Goal: Information Seeking & Learning: Learn about a topic

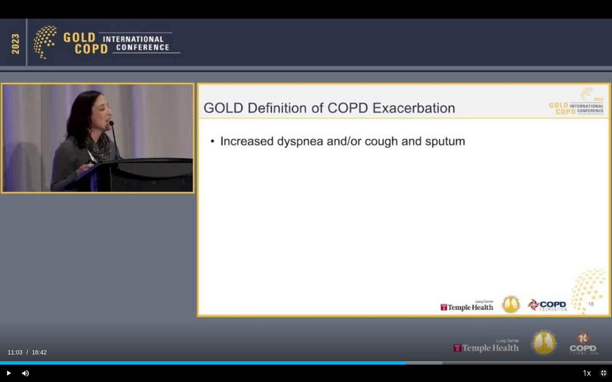
click at [603, 374] on span "Video Player" at bounding box center [603, 373] width 17 height 17
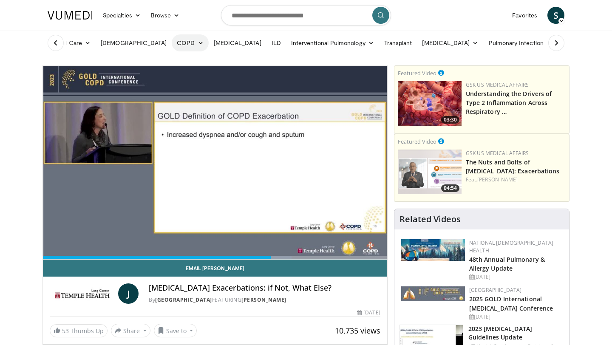
click at [172, 42] on link "COPD" at bounding box center [190, 42] width 37 height 17
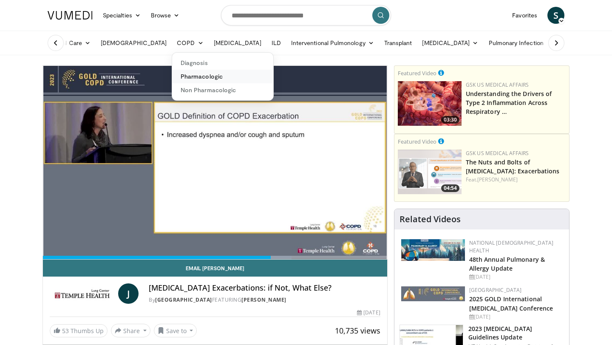
click at [172, 77] on link "Pharmacologic" at bounding box center [222, 77] width 101 height 14
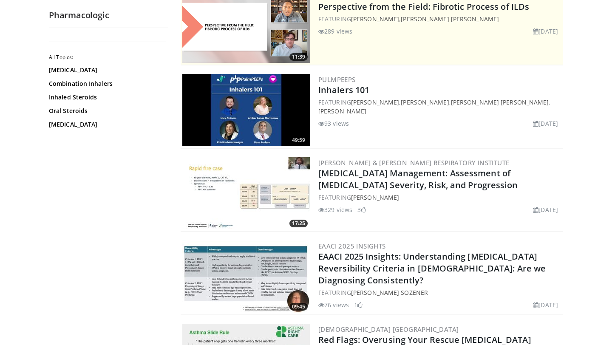
scroll to position [107, 0]
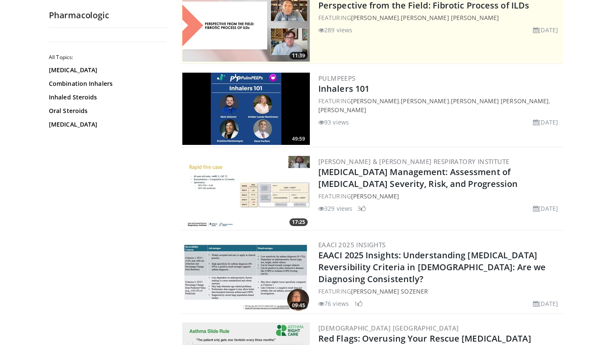
click at [254, 184] on img at bounding box center [245, 192] width 127 height 72
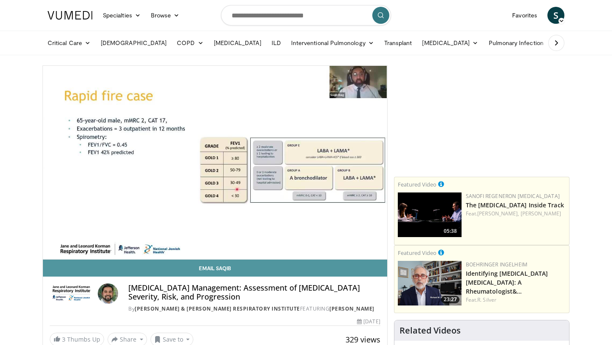
click at [378, 267] on link "Email Saqib" at bounding box center [215, 268] width 344 height 17
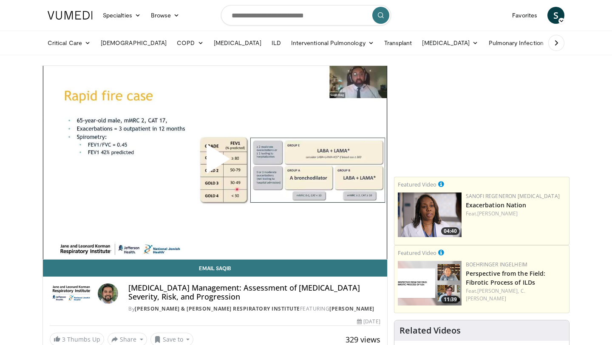
click at [215, 162] on span "Video Player" at bounding box center [215, 162] width 0 height 0
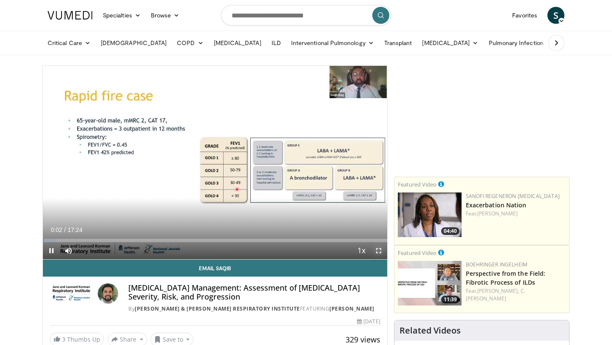
click at [379, 249] on span "Video Player" at bounding box center [378, 250] width 17 height 17
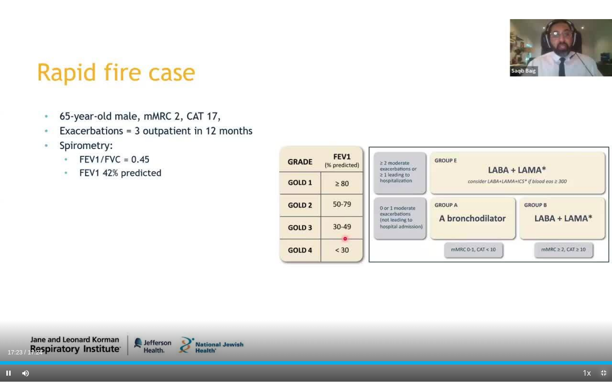
click at [602, 344] on span "Video Player" at bounding box center [603, 373] width 17 height 17
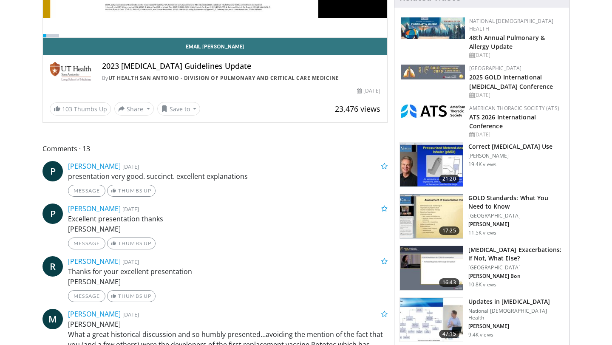
scroll to position [222, 0]
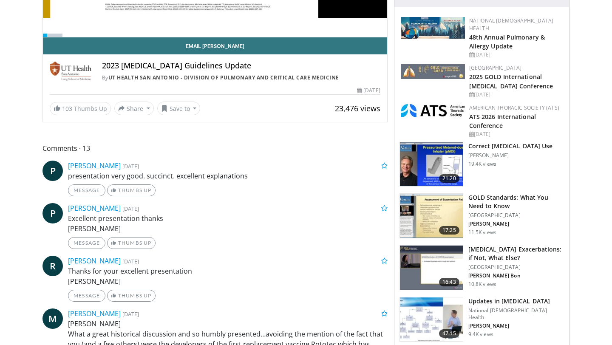
click at [433, 156] on img at bounding box center [431, 164] width 63 height 44
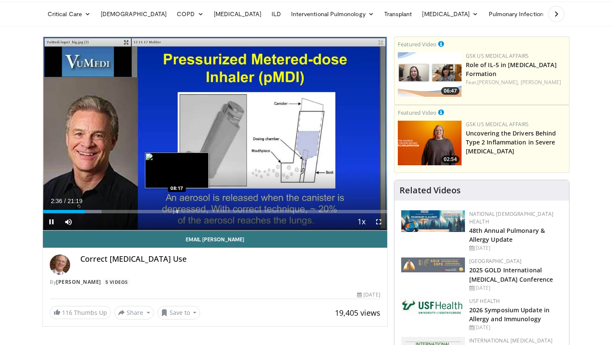
scroll to position [13, 0]
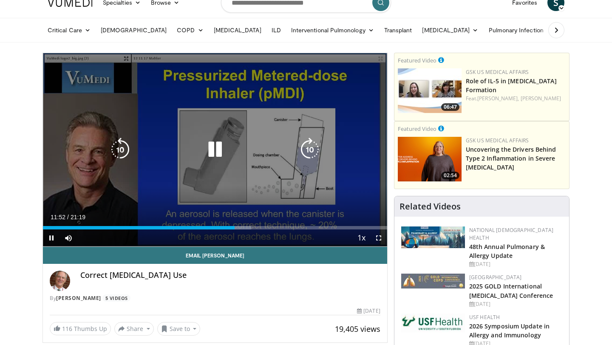
click at [0, 0] on div "Progress Bar" at bounding box center [0, 0] width 0 height 0
click at [217, 147] on icon "Video Player" at bounding box center [215, 150] width 24 height 24
click at [214, 151] on icon "Video Player" at bounding box center [215, 150] width 24 height 24
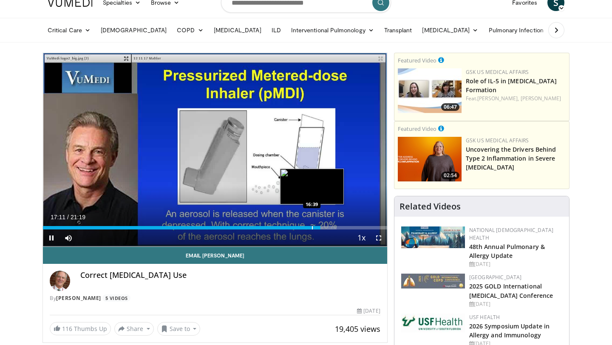
click at [312, 228] on div "Progress Bar" at bounding box center [312, 227] width 1 height 3
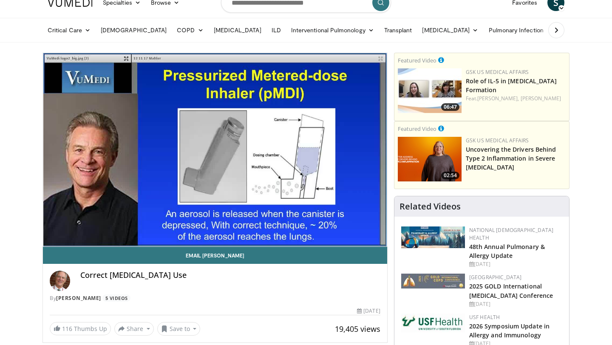
click at [557, 33] on icon at bounding box center [556, 30] width 8 height 8
click at [553, 32] on icon at bounding box center [556, 30] width 6 height 6
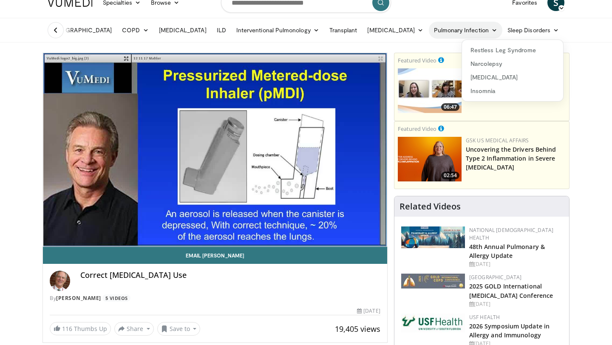
click at [462, 32] on link "Pulmonary Infection" at bounding box center [465, 30] width 73 height 17
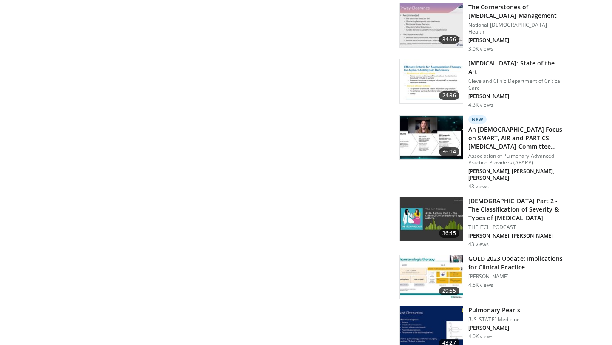
scroll to position [865, 0]
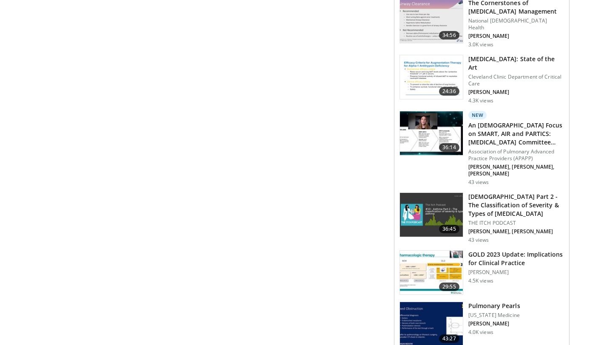
click at [443, 302] on img at bounding box center [431, 324] width 63 height 44
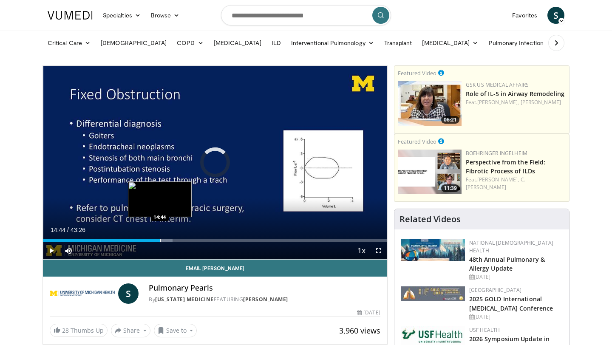
click at [160, 240] on div "Progress Bar" at bounding box center [160, 240] width 1 height 3
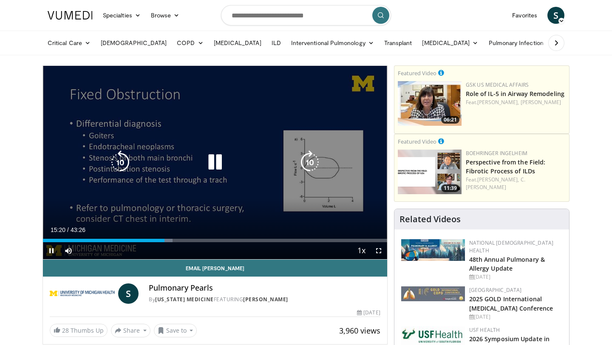
click at [213, 162] on icon "Video Player" at bounding box center [215, 162] width 24 height 24
click at [214, 157] on icon "Video Player" at bounding box center [215, 162] width 24 height 24
click at [216, 161] on icon "Video Player" at bounding box center [215, 162] width 24 height 24
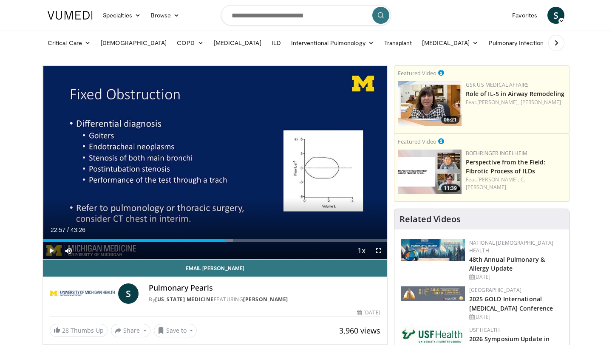
click at [53, 251] on span "Video Player" at bounding box center [51, 250] width 17 height 17
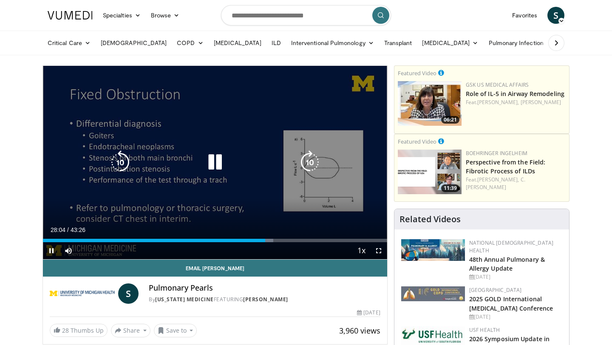
click at [209, 158] on icon "Video Player" at bounding box center [215, 162] width 24 height 24
